Goal: Information Seeking & Learning: Learn about a topic

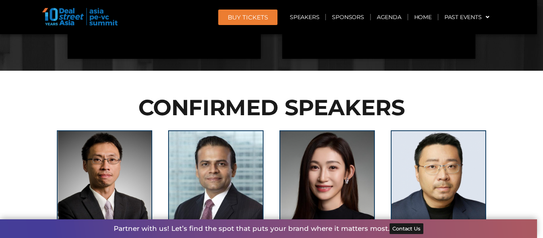
click at [211, 123] on div "[PERSON_NAME] Partner, Co-Head of Private Equity PAG" at bounding box center [215, 196] width 111 height 149
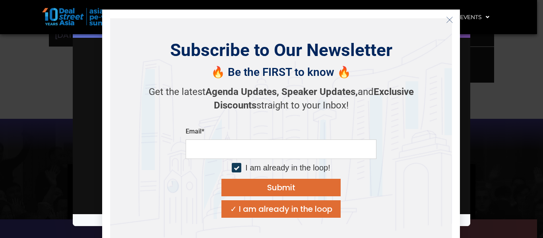
click at [451, 22] on icon "Close" at bounding box center [449, 19] width 7 height 7
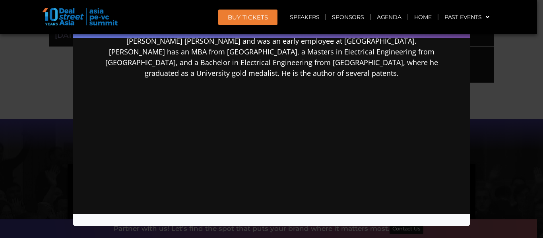
scroll to position [225, 0]
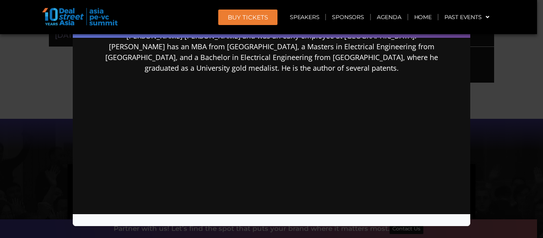
click at [21, 63] on div "Speaker Profile ×" at bounding box center [271, 119] width 543 height 238
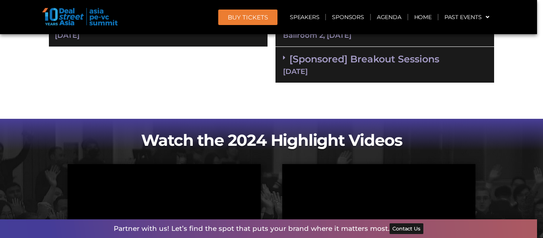
scroll to position [0, 0]
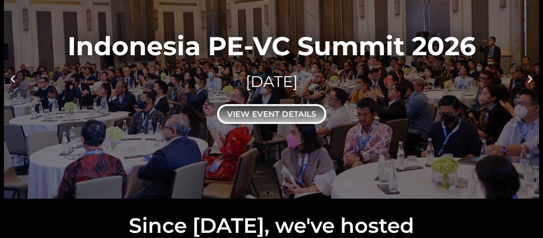
click at [287, 114] on div "view event details" at bounding box center [271, 114] width 109 height 20
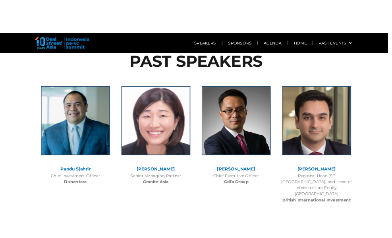
scroll to position [750, 0]
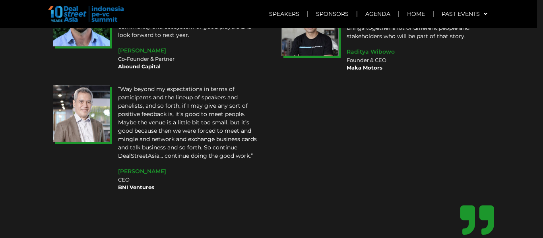
scroll to position [7161, 0]
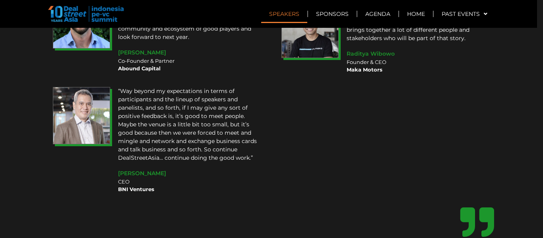
click at [284, 11] on link "Speakers" at bounding box center [284, 14] width 46 height 18
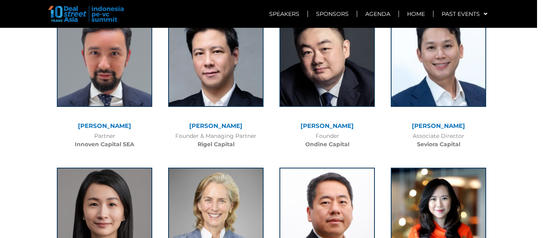
scroll to position [1918, 0]
